Goal: Task Accomplishment & Management: Manage account settings

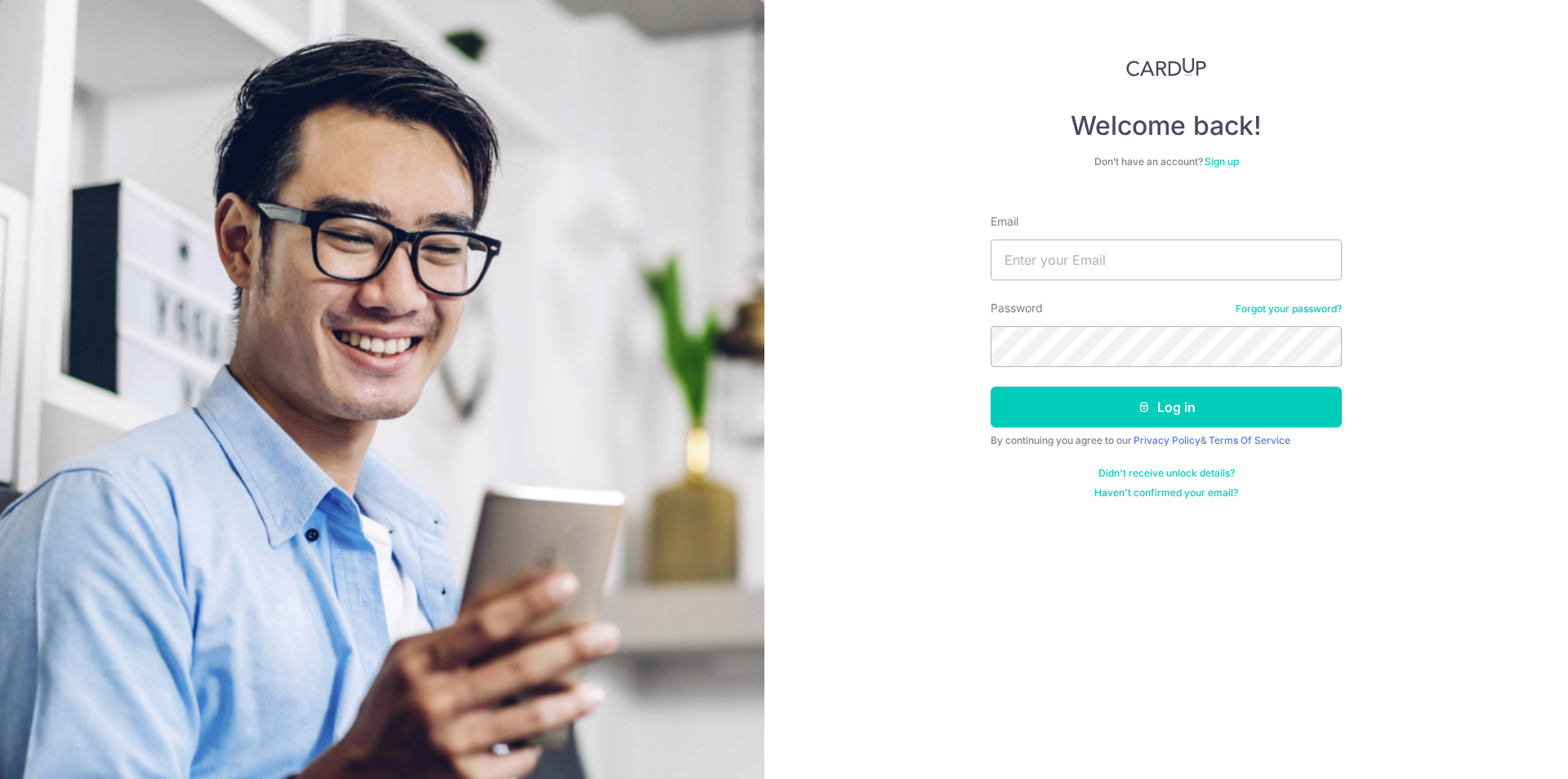
type input "[EMAIL_ADDRESS][DOMAIN_NAME]"
click at [1044, 412] on button "Log in" at bounding box center [1166, 407] width 352 height 40
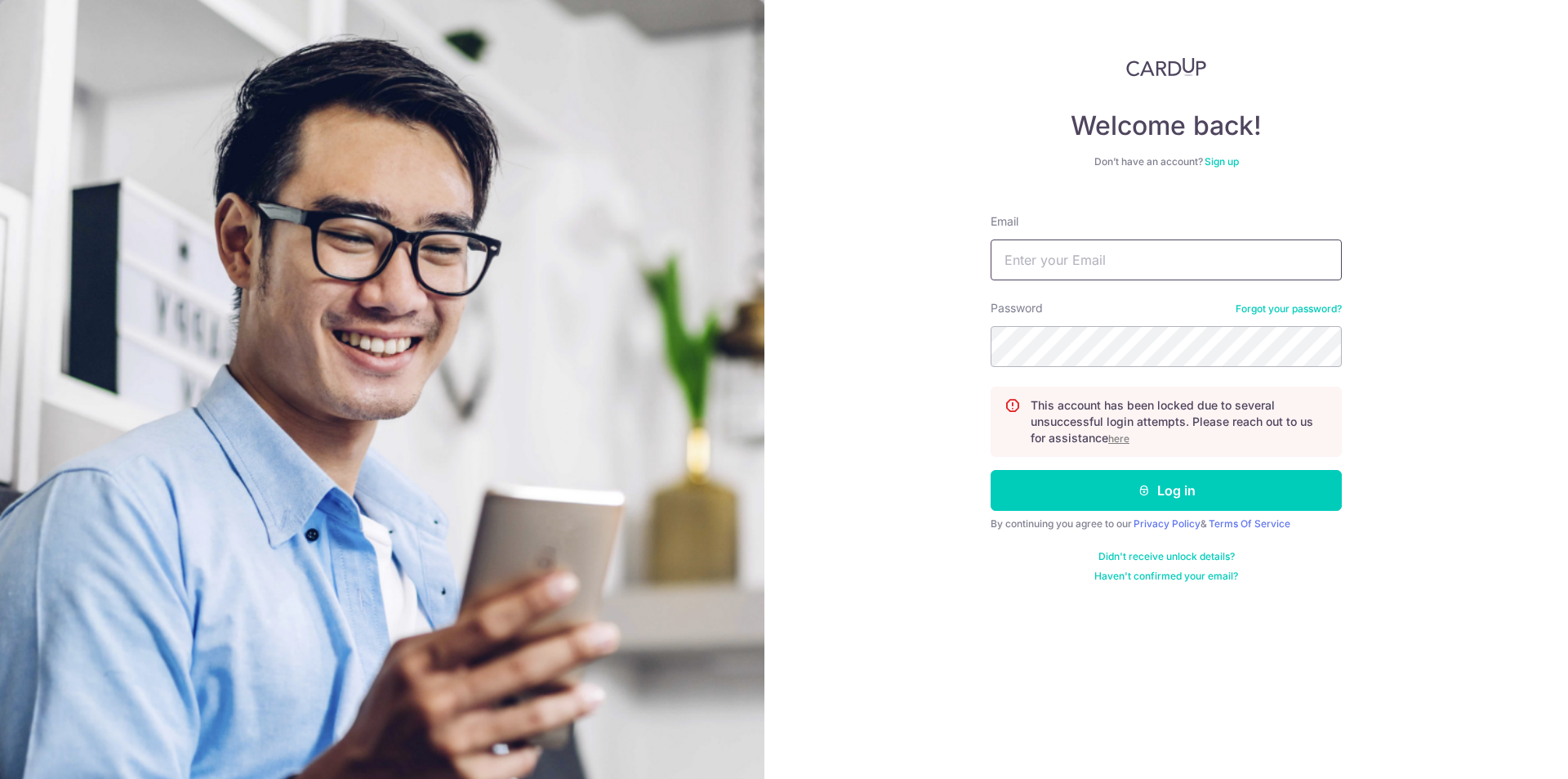
click at [1101, 270] on input "Email" at bounding box center [1166, 259] width 352 height 40
type input "[EMAIL_ADDRESS][DOMAIN_NAME]"
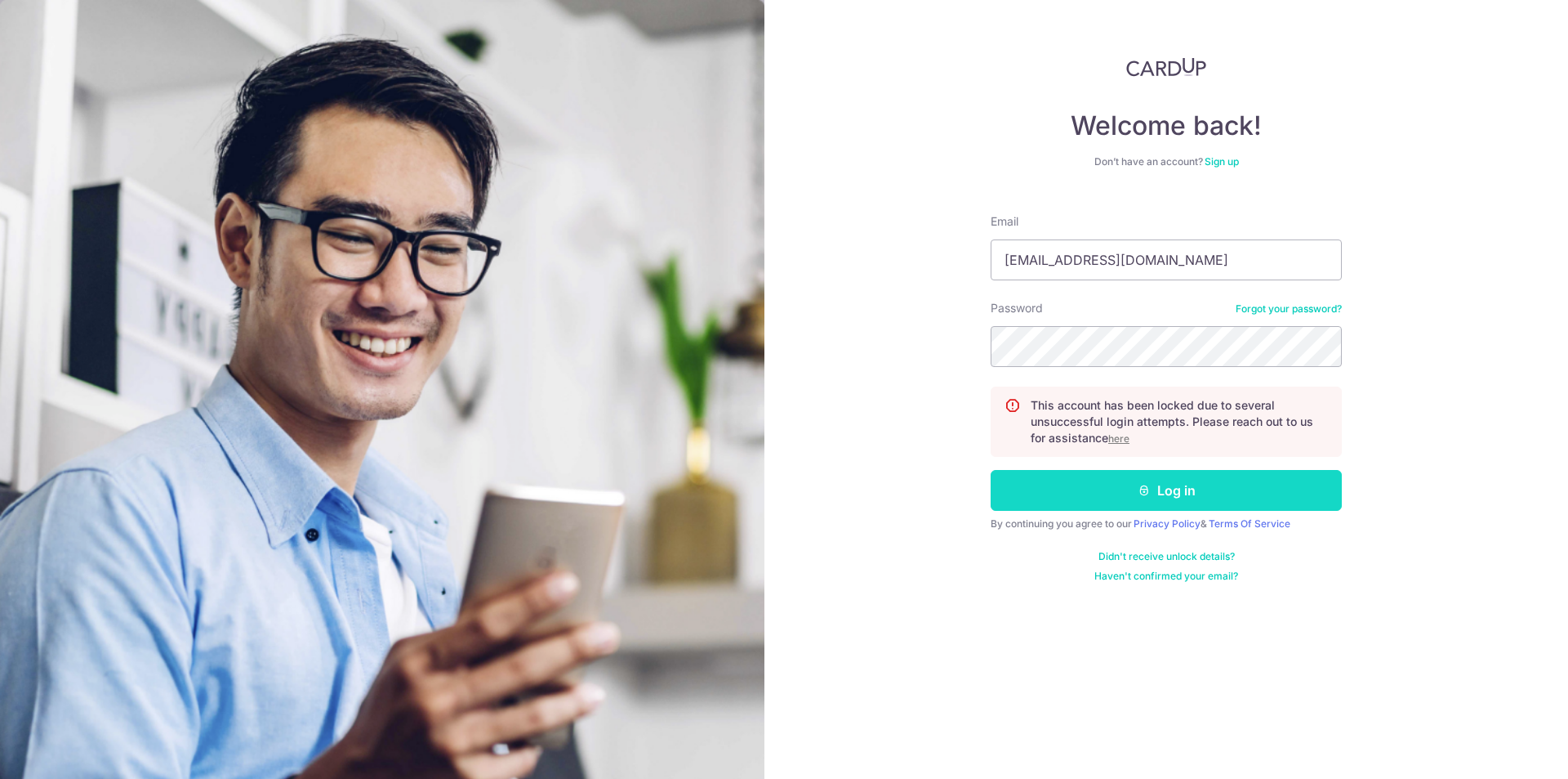
click at [1047, 484] on button "Log in" at bounding box center [1166, 489] width 352 height 40
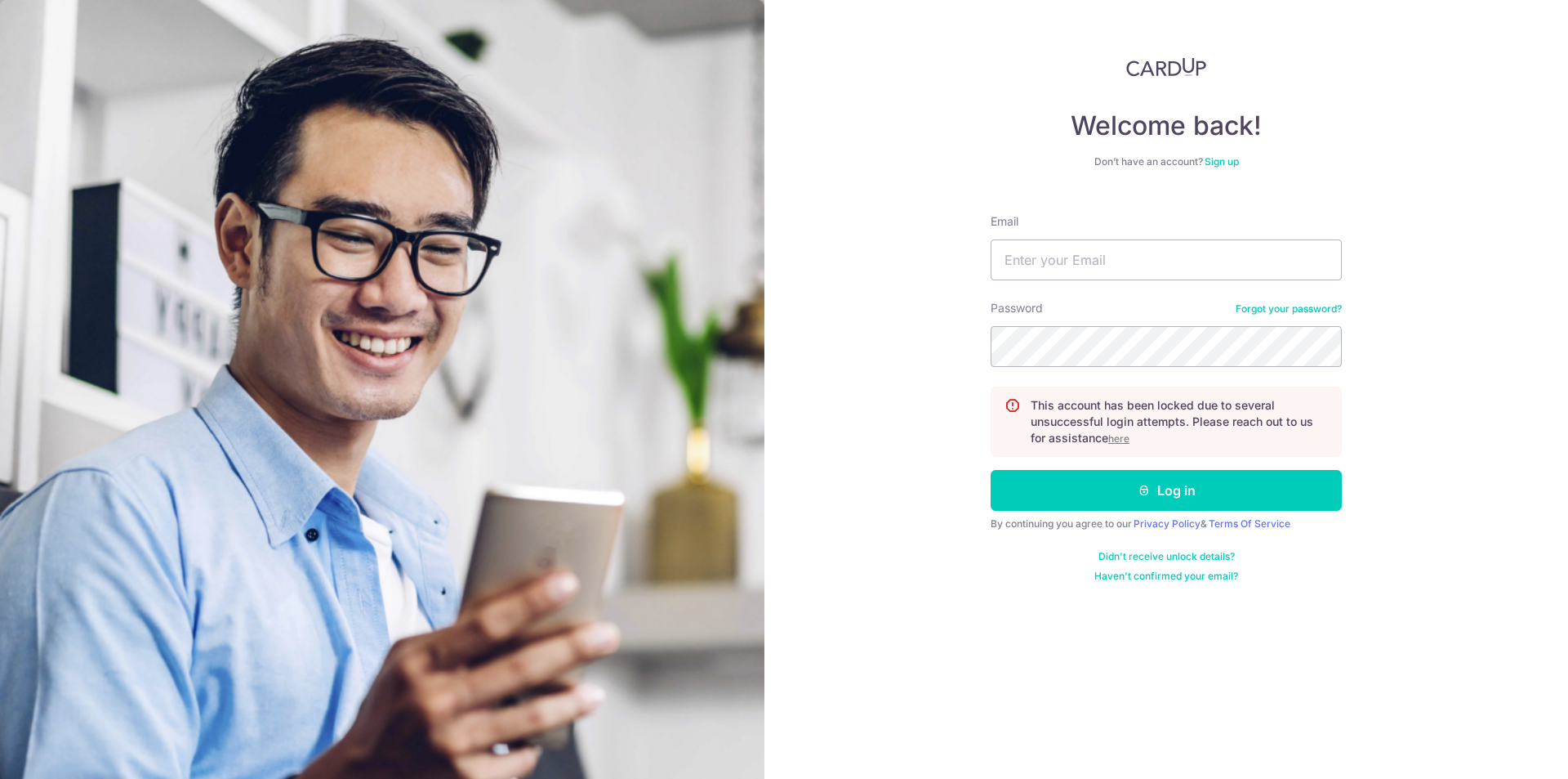
click at [1118, 438] on u "here" at bounding box center [1119, 439] width 22 height 13
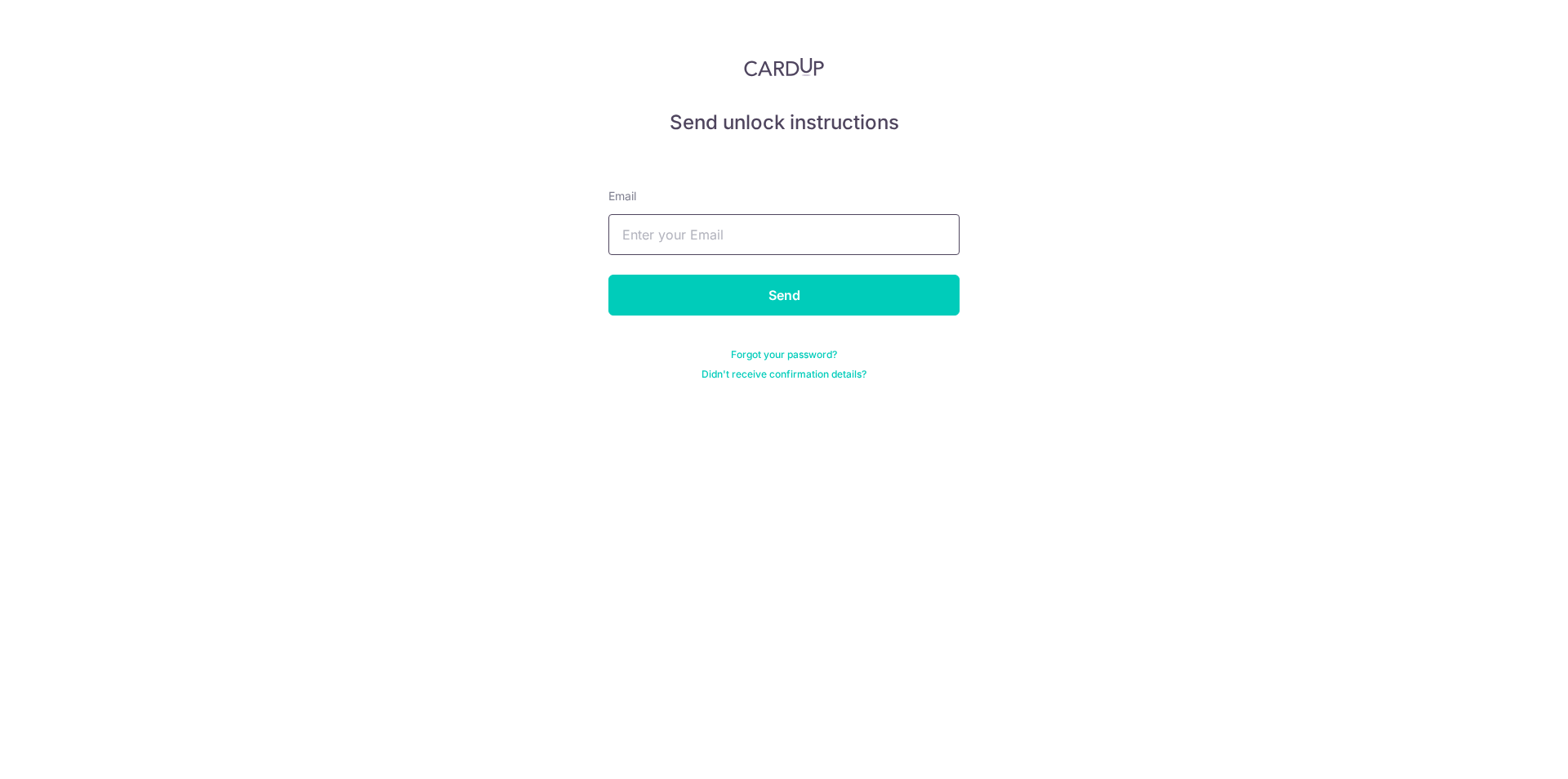
click at [782, 245] on input "text" at bounding box center [784, 234] width 352 height 40
type input "[EMAIL_ADDRESS][DOMAIN_NAME]"
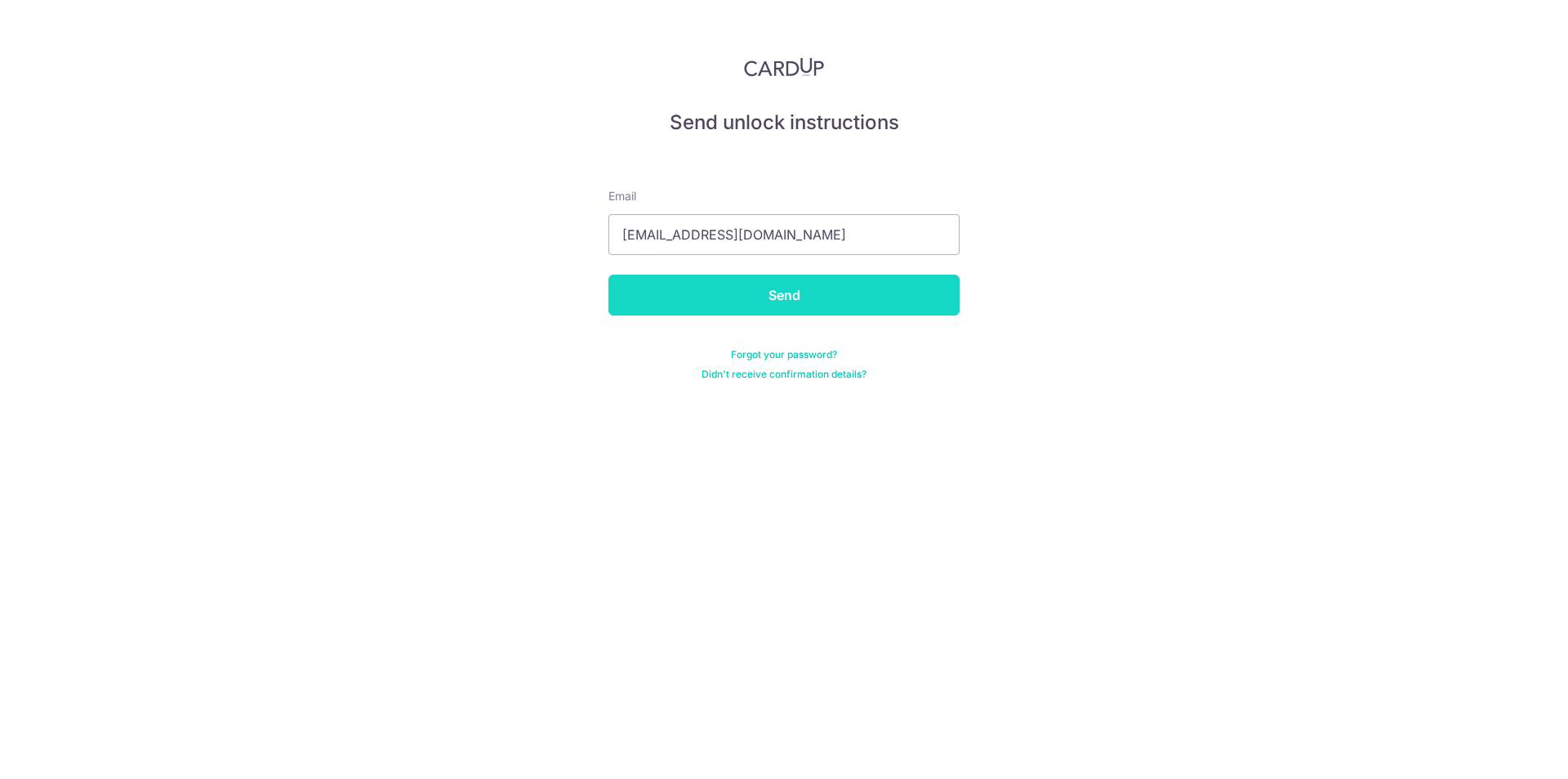
click at [660, 303] on input "Send" at bounding box center [784, 294] width 352 height 40
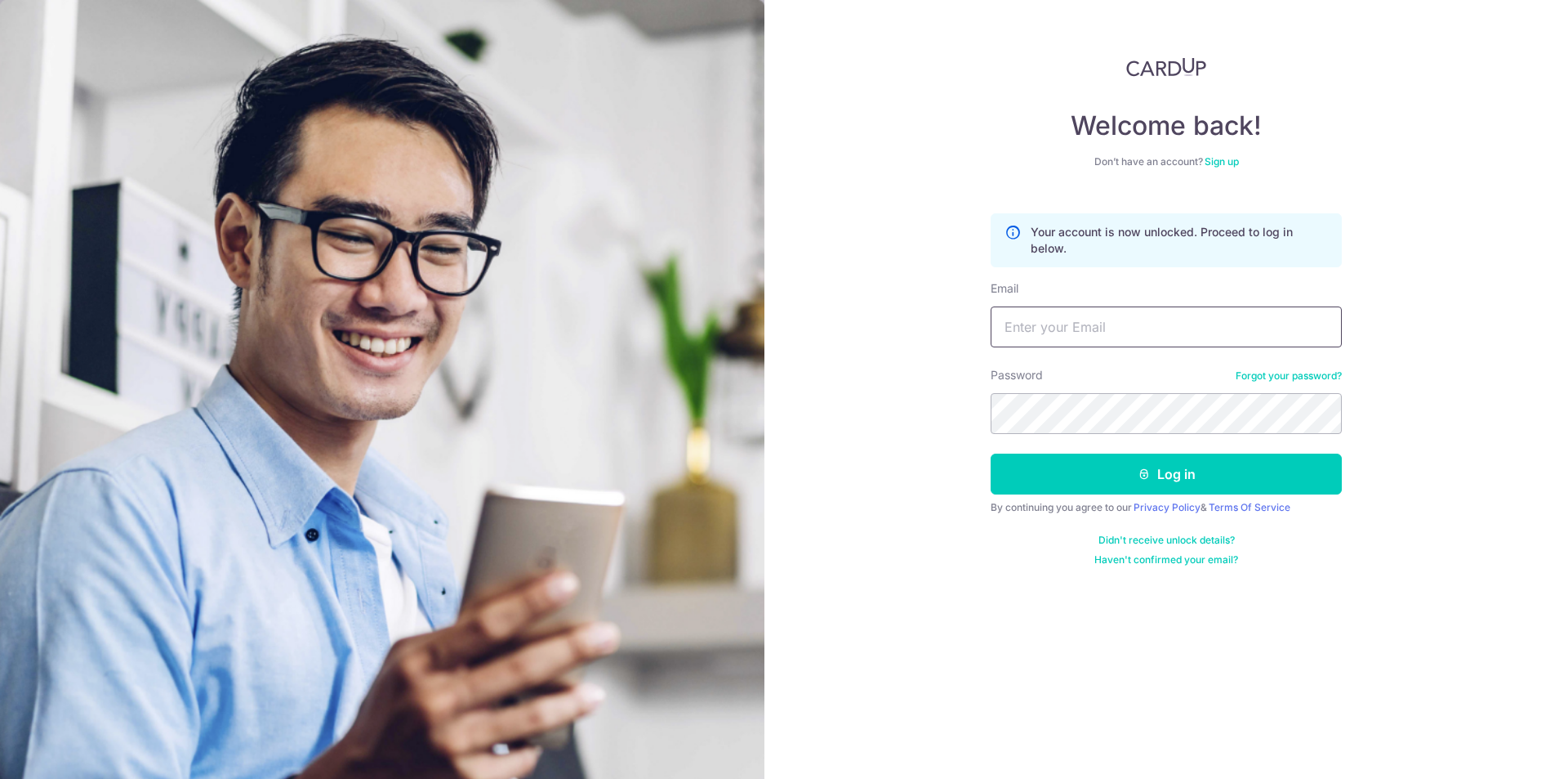
click at [1065, 334] on input "Email" at bounding box center [1166, 327] width 352 height 40
type input "[EMAIL_ADDRESS][DOMAIN_NAME]"
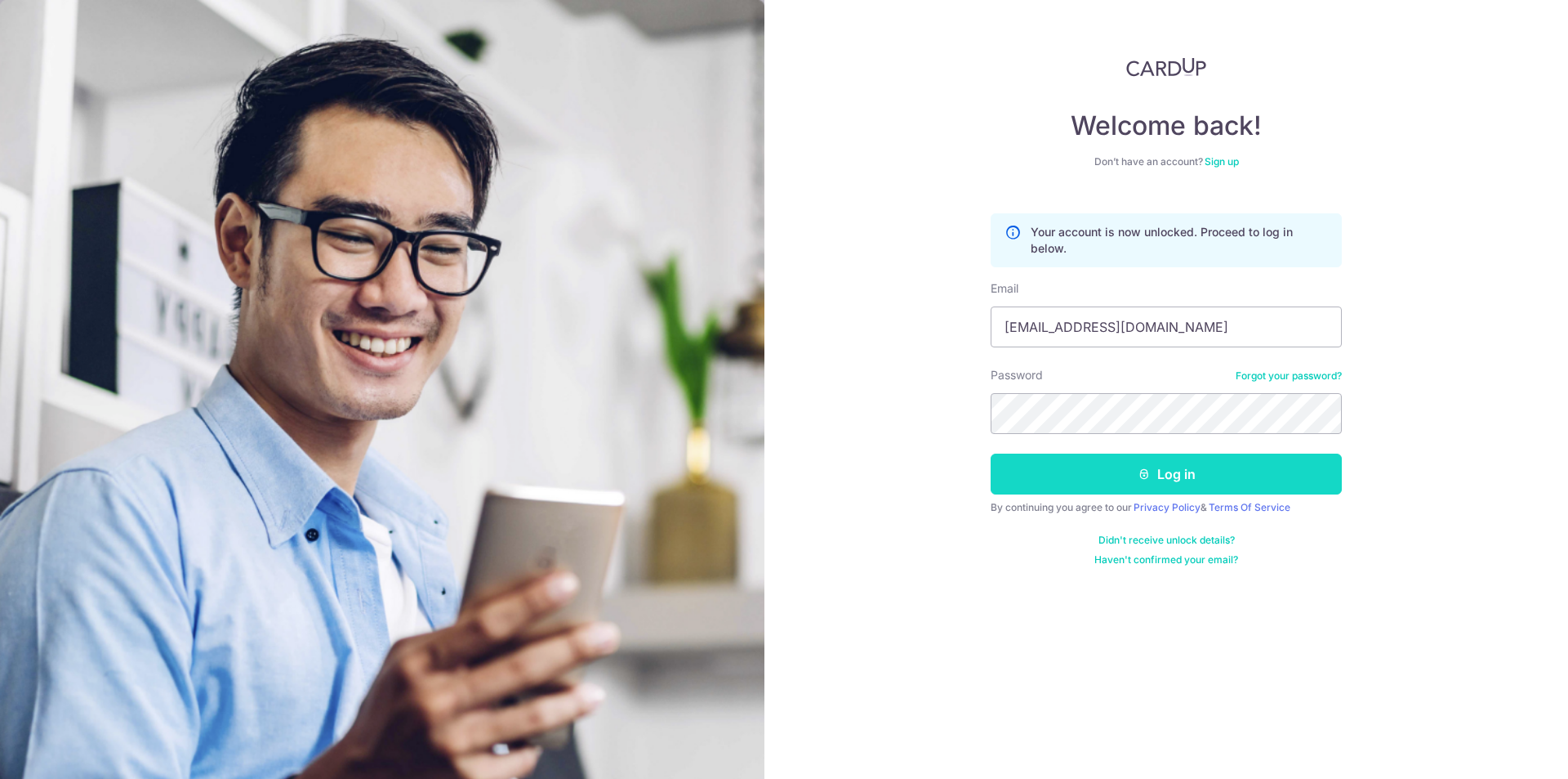
click at [1037, 459] on button "Log in" at bounding box center [1166, 473] width 352 height 40
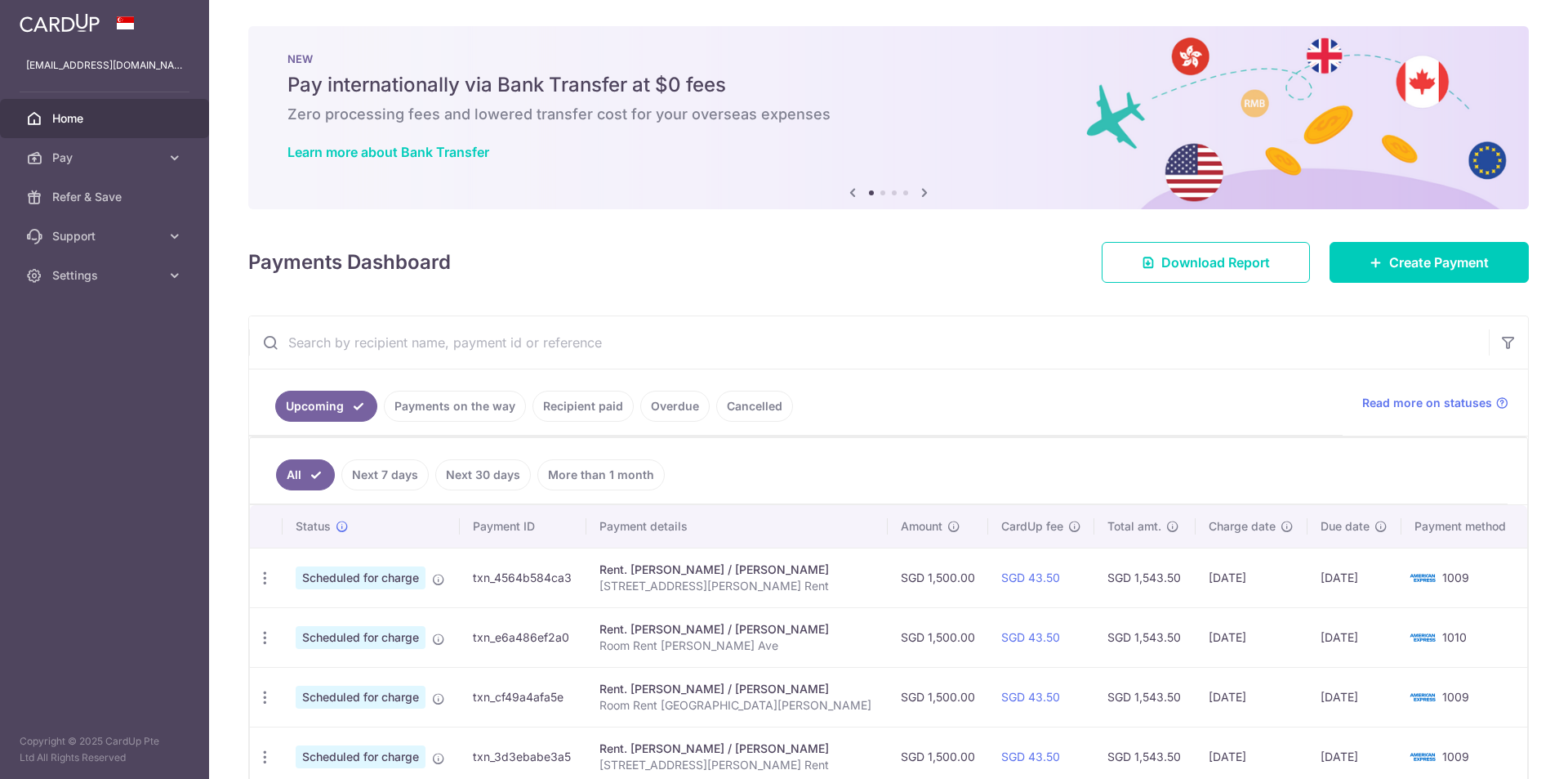
click at [441, 407] on link "Payments on the way" at bounding box center [455, 406] width 142 height 31
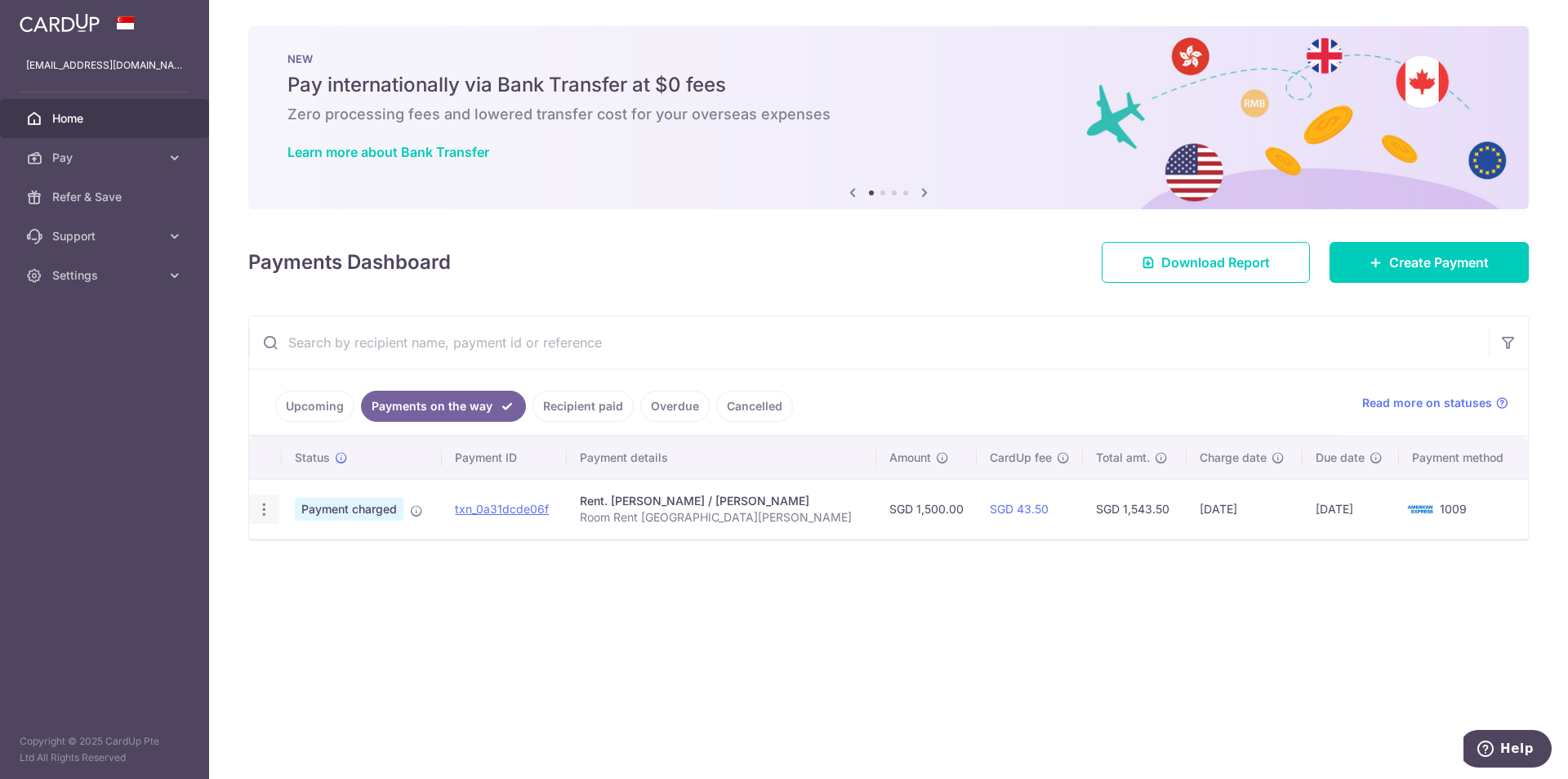
click at [256, 508] on icon "button" at bounding box center [263, 509] width 17 height 17
click at [1014, 258] on div "Payments Dashboard Download Report Create Payment" at bounding box center [888, 259] width 1280 height 48
click at [289, 407] on link "Upcoming" at bounding box center [315, 406] width 79 height 31
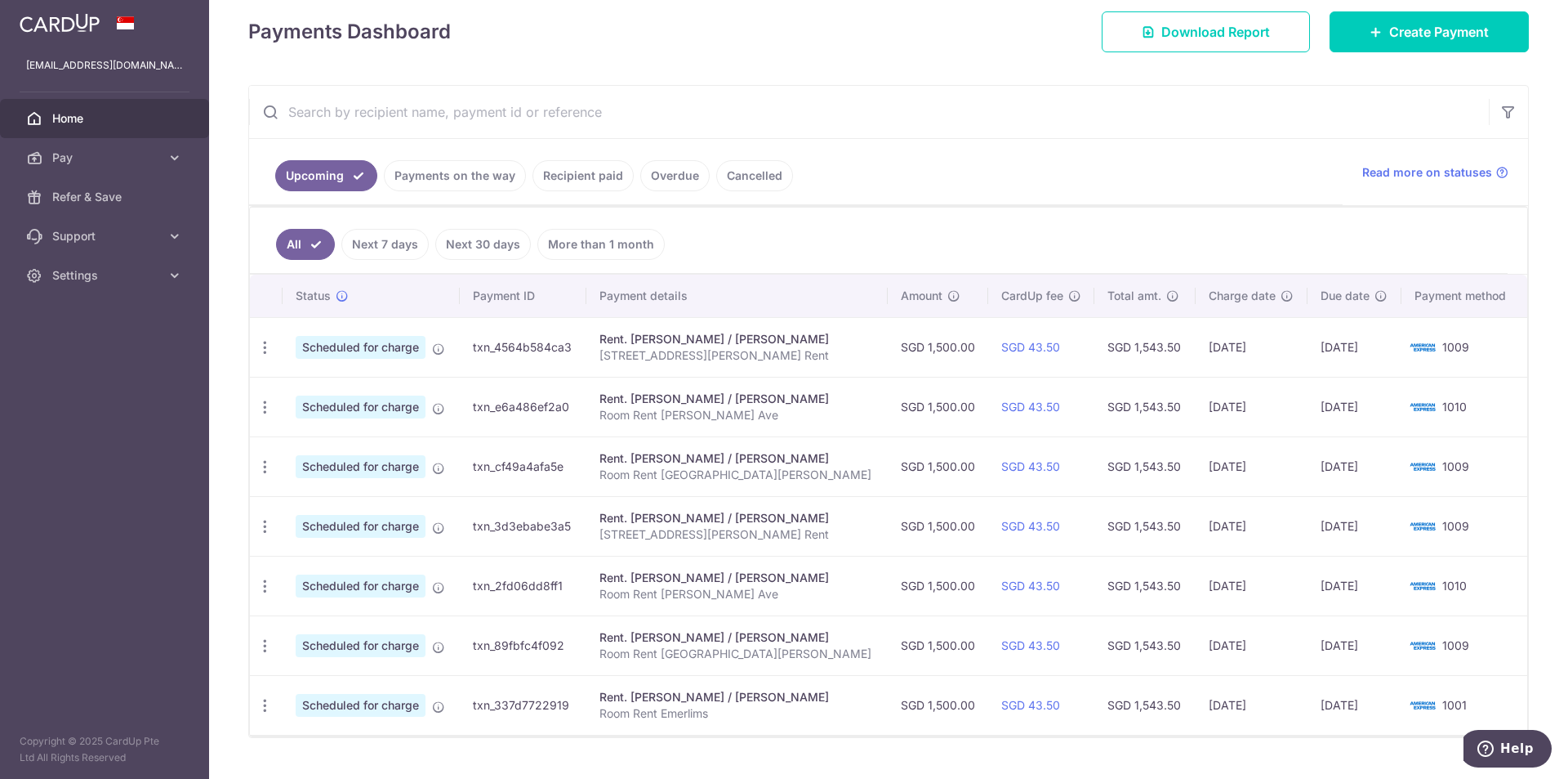
scroll to position [266, 0]
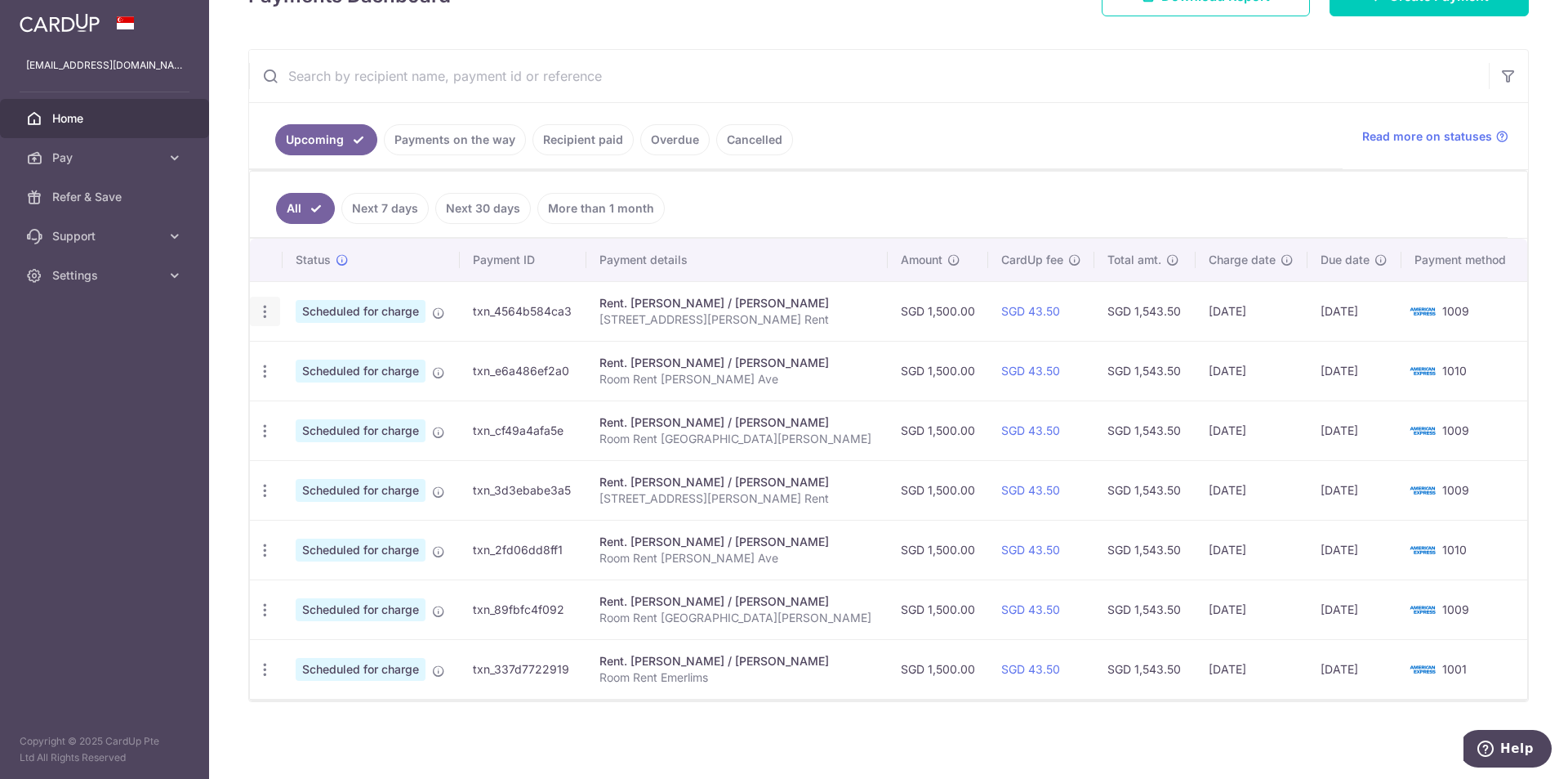
click at [266, 317] on icon "button" at bounding box center [264, 311] width 17 height 17
click at [309, 364] on span "Update payment" at bounding box center [352, 356] width 111 height 20
radio input "true"
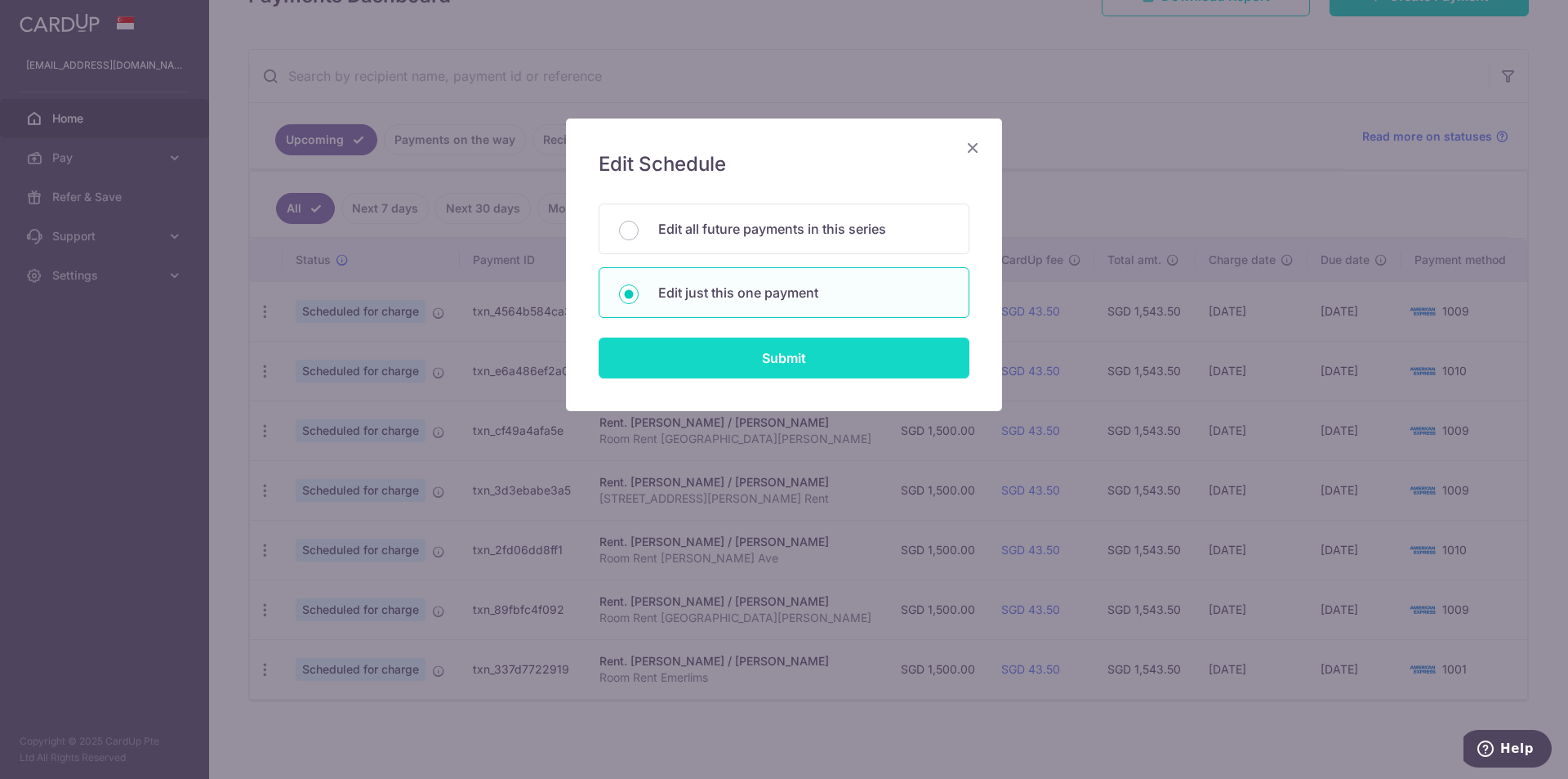
click at [762, 363] on input "Submit" at bounding box center [784, 357] width 370 height 40
radio input "true"
type input "1,500.00"
type input "[DATE]"
type input "[STREET_ADDRESS][PERSON_NAME] Rent"
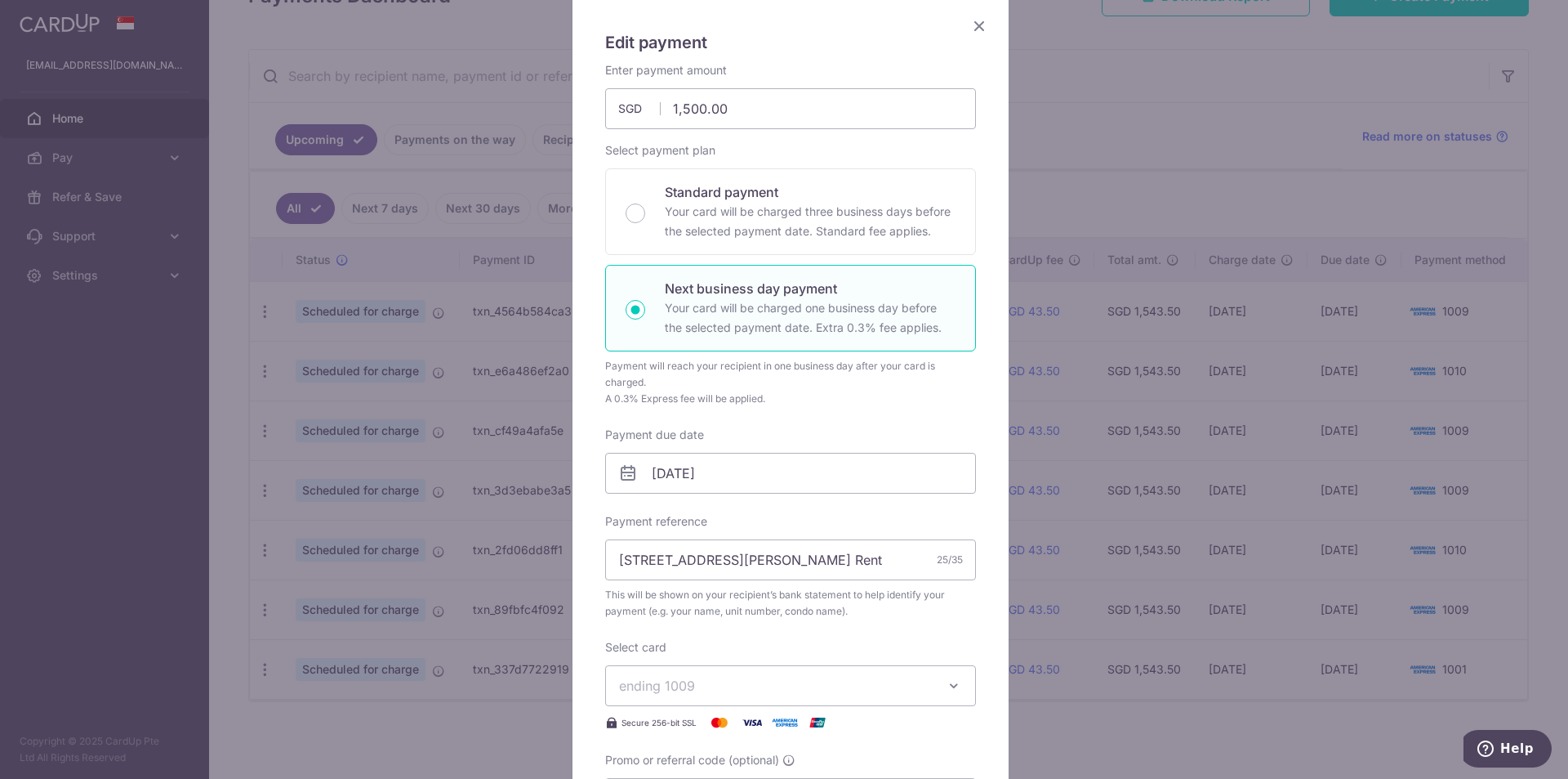
scroll to position [327, 0]
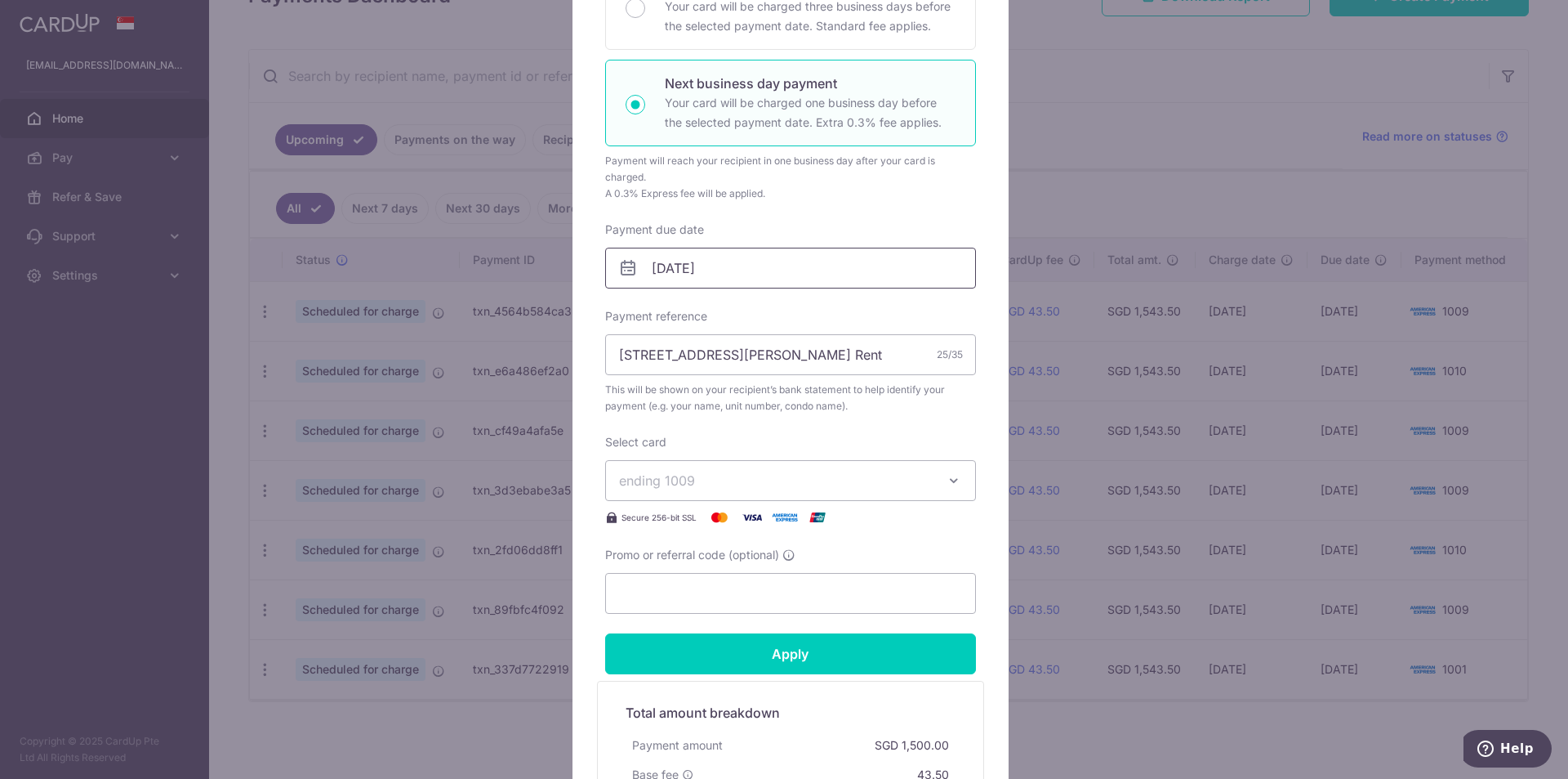
click at [641, 263] on input "[DATE]" at bounding box center [790, 267] width 370 height 40
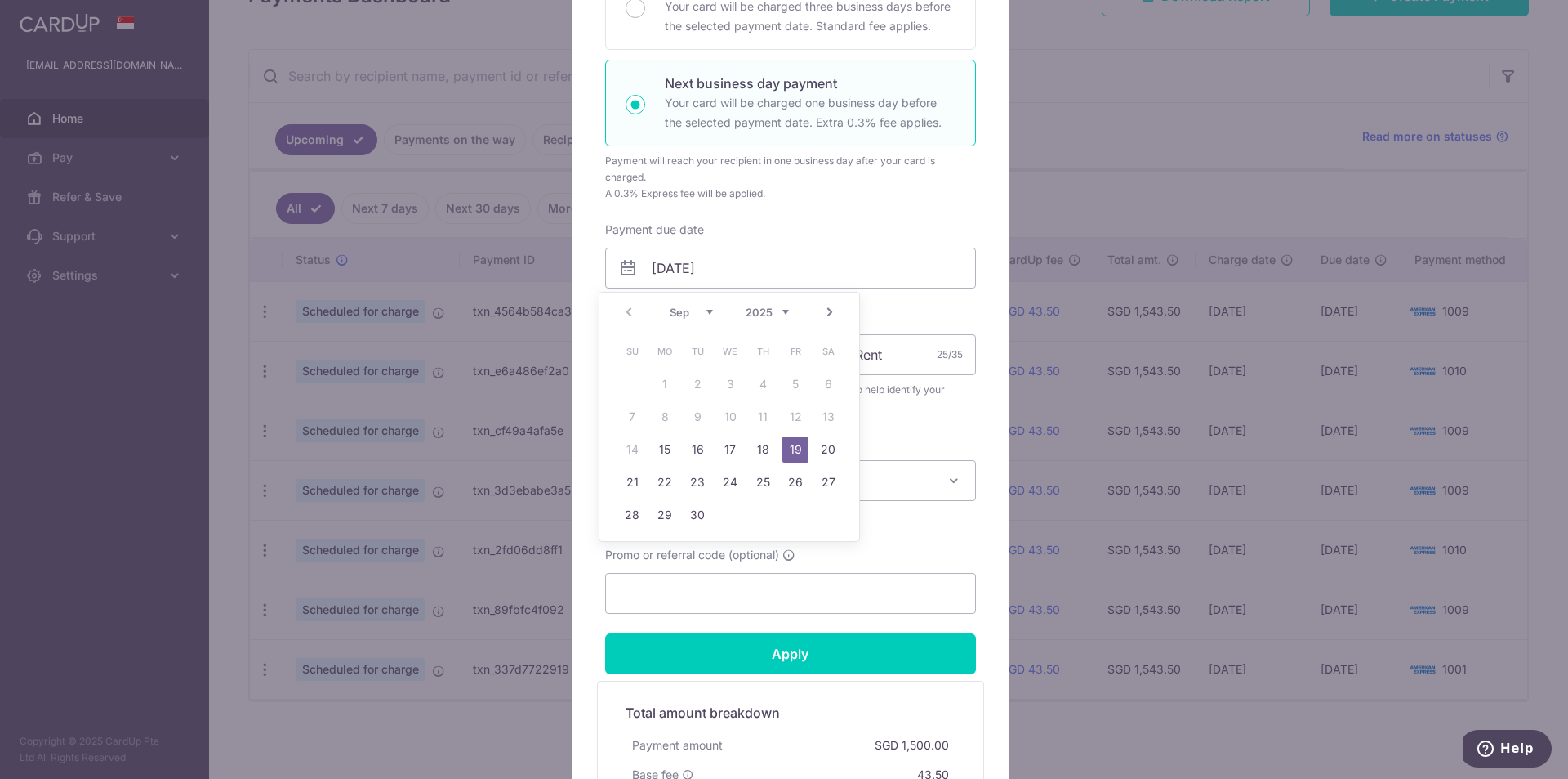
click at [829, 309] on link "Next" at bounding box center [830, 312] width 20 height 20
click at [668, 418] on link "6" at bounding box center [664, 416] width 26 height 26
type input "06/10/2025"
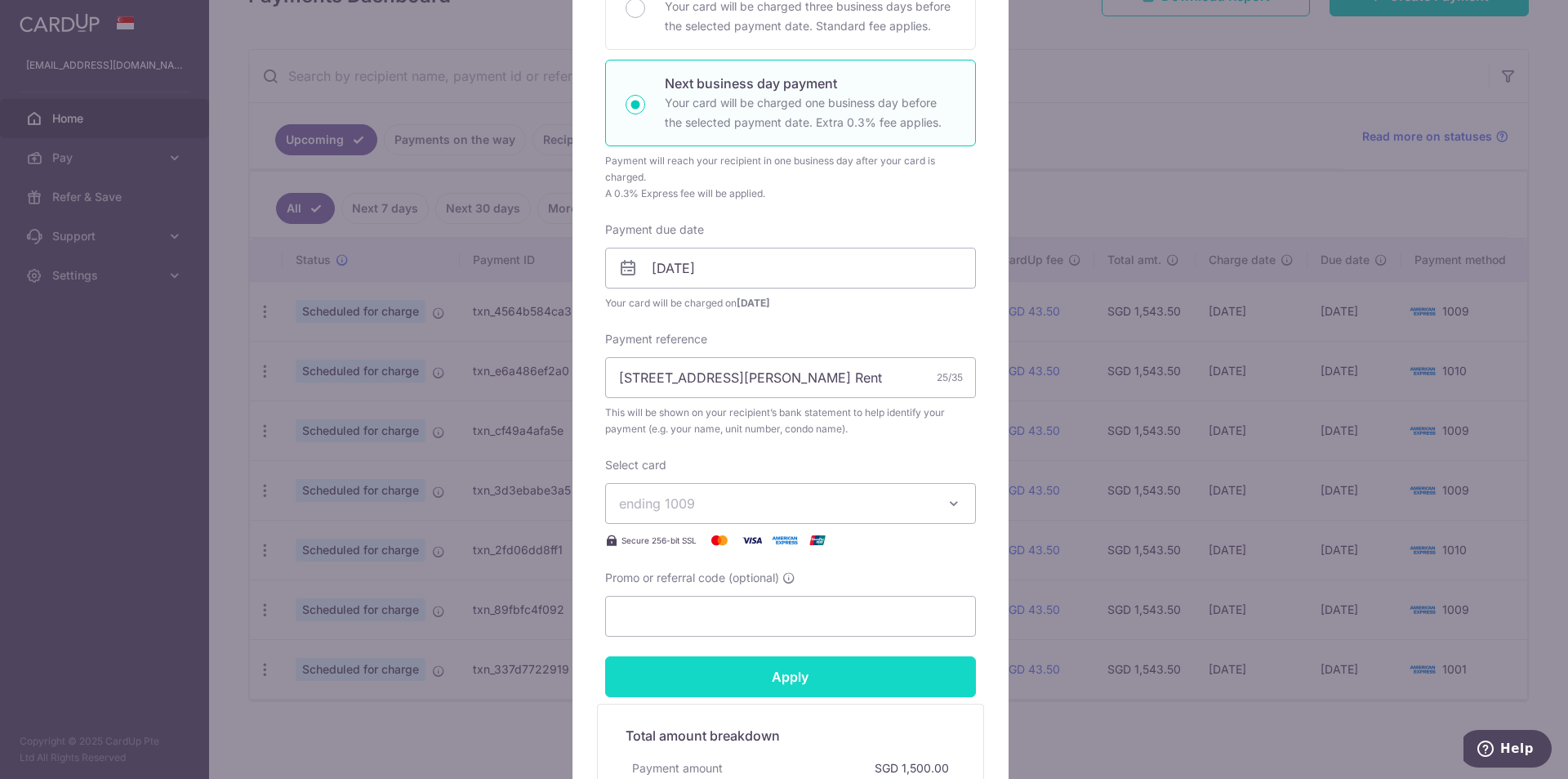
click at [824, 676] on input "Apply" at bounding box center [790, 676] width 370 height 40
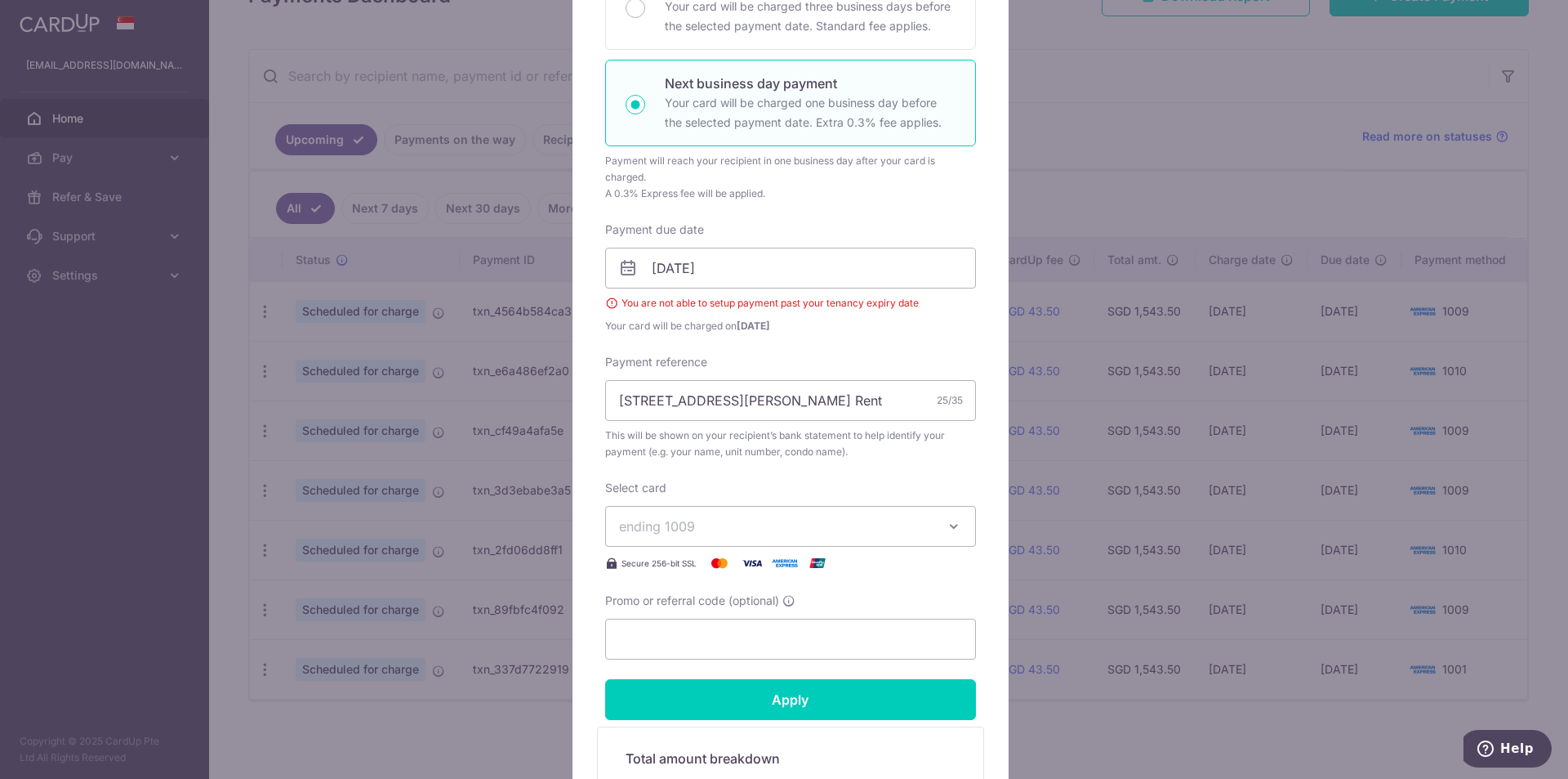
click at [1100, 132] on div "Edit payment By clicking apply, you will make changes to all payments to Semera…" at bounding box center [784, 390] width 1568 height 779
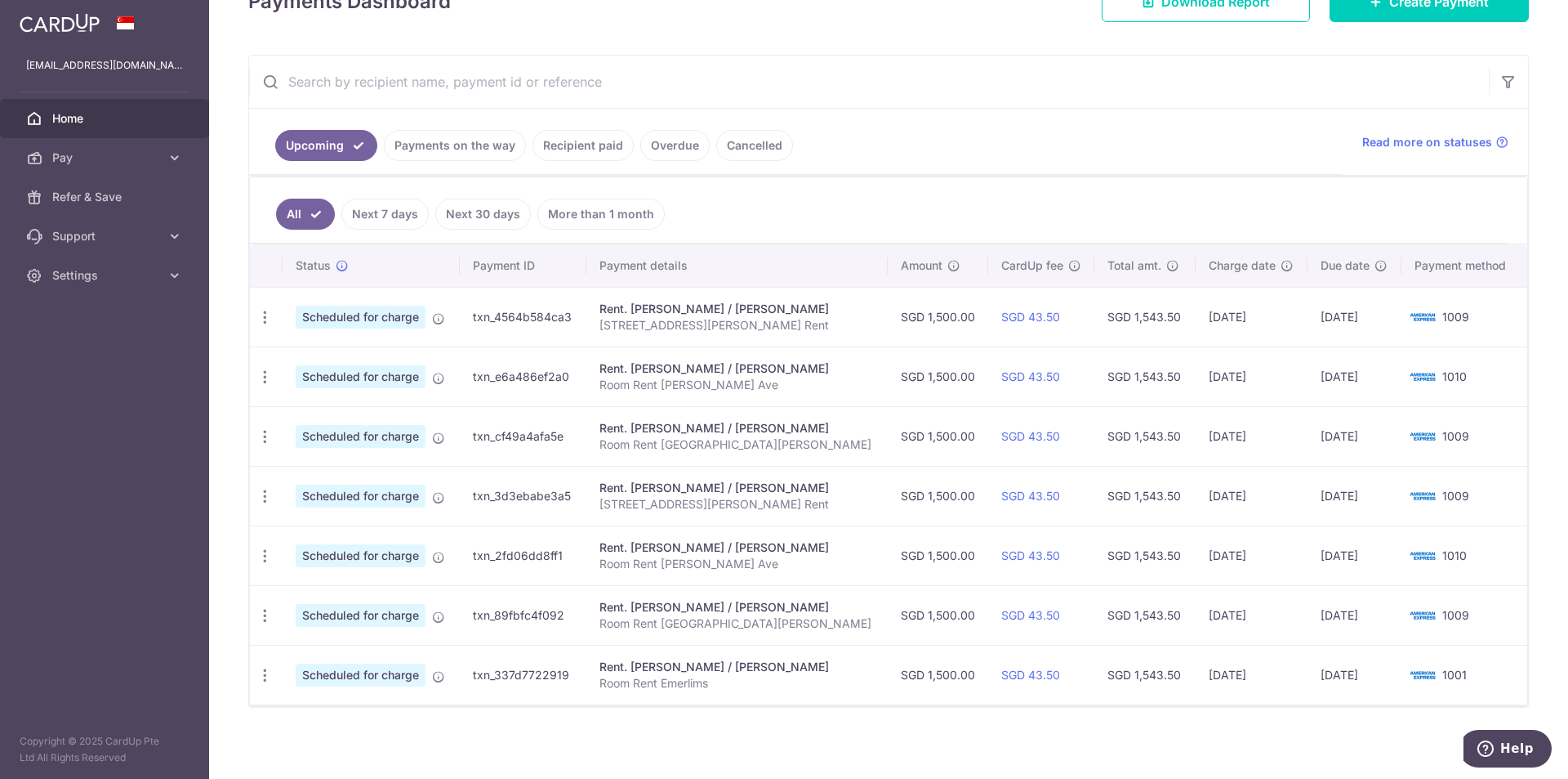
scroll to position [266, 0]
